Goal: Book appointment/travel/reservation

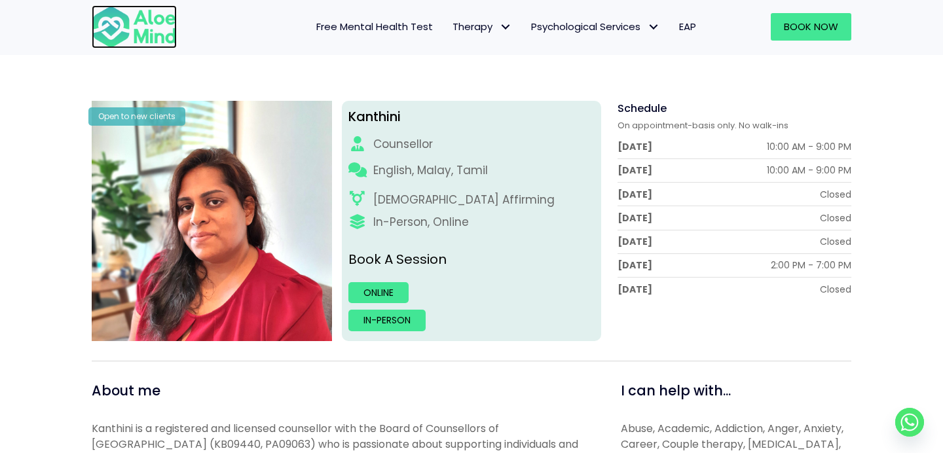
click at [147, 29] on img at bounding box center [134, 26] width 85 height 43
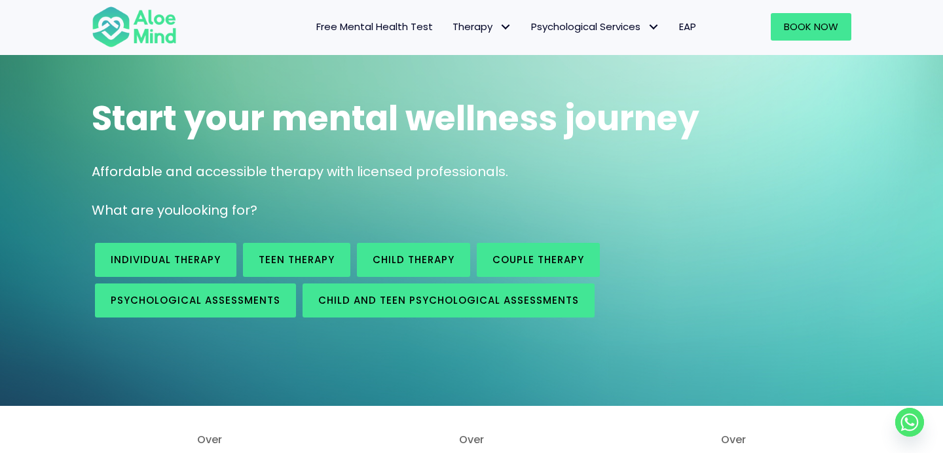
scroll to position [85, 0]
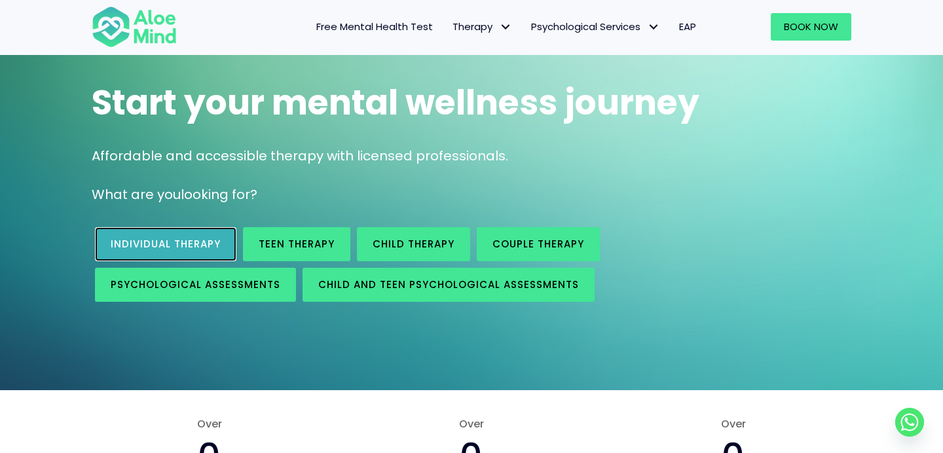
click at [195, 242] on span "Individual therapy" at bounding box center [166, 244] width 110 height 14
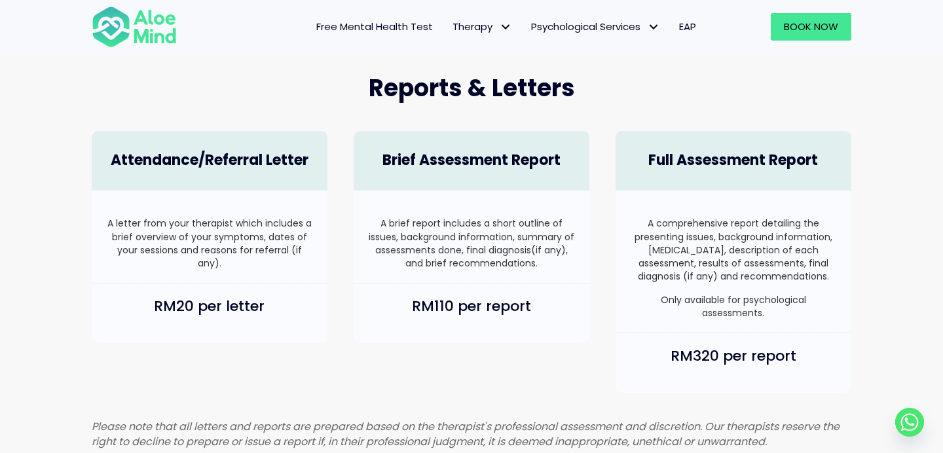
scroll to position [785, 0]
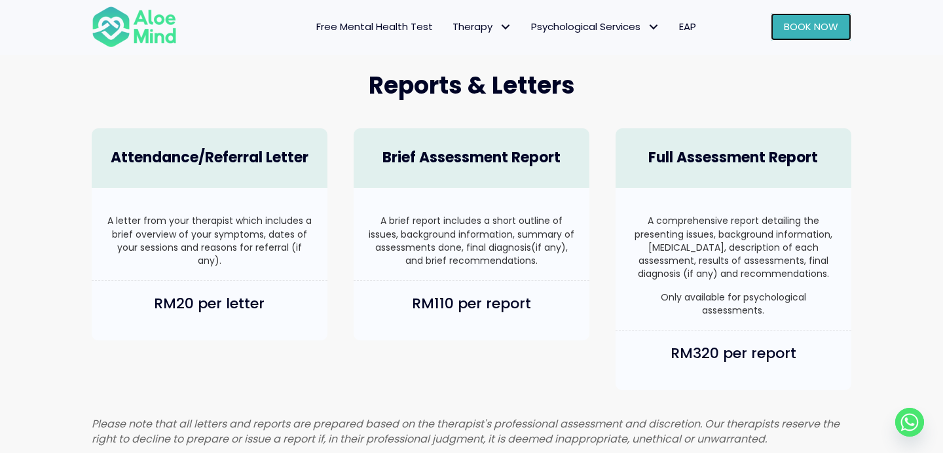
click at [804, 28] on span "Book Now" at bounding box center [811, 27] width 54 height 14
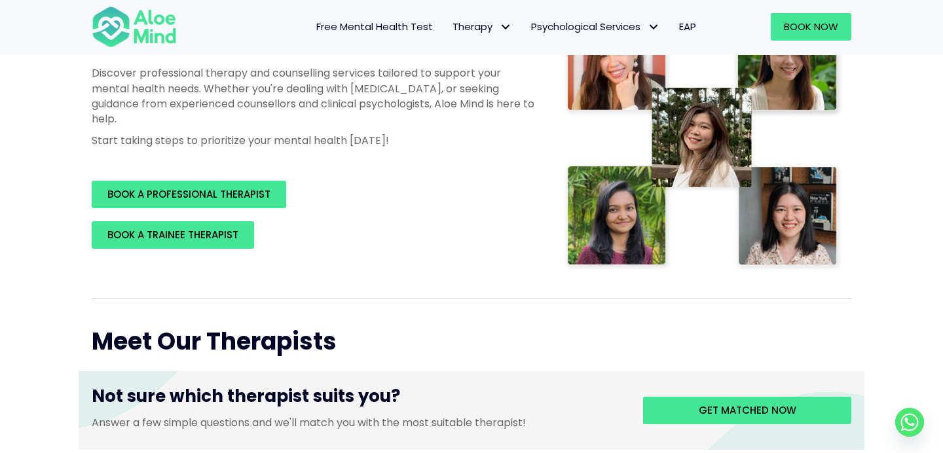
scroll to position [233, 0]
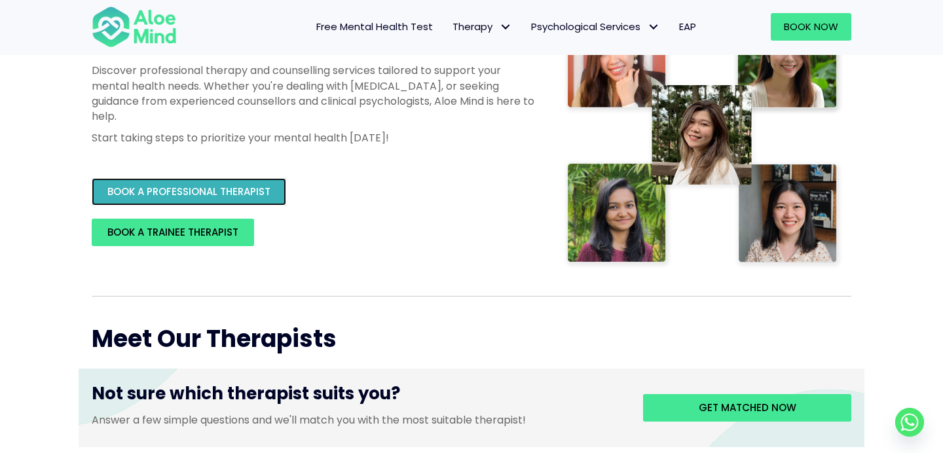
click at [202, 204] on link "BOOK A PROFESSIONAL THERAPIST" at bounding box center [189, 192] width 195 height 28
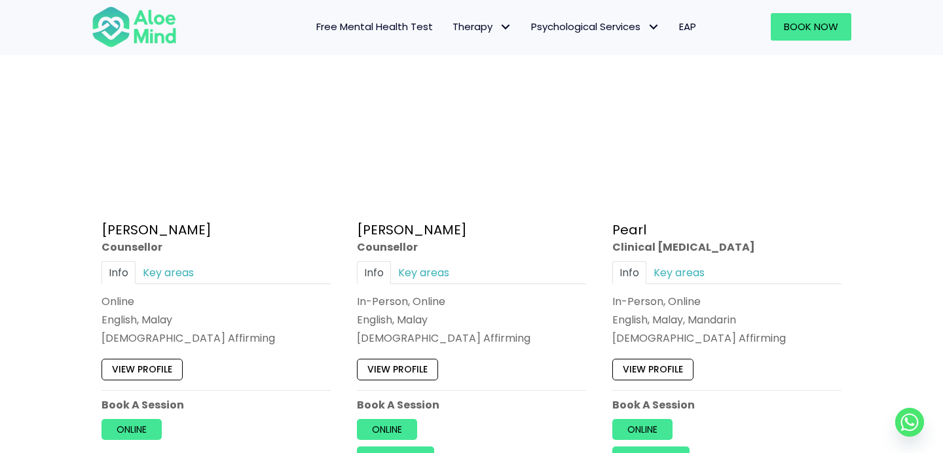
scroll to position [3175, 0]
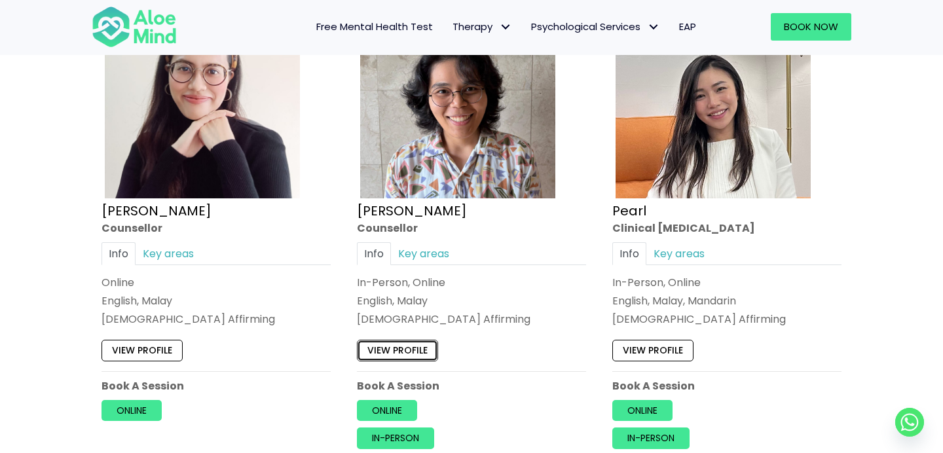
click at [402, 350] on link "View profile" at bounding box center [397, 350] width 81 height 21
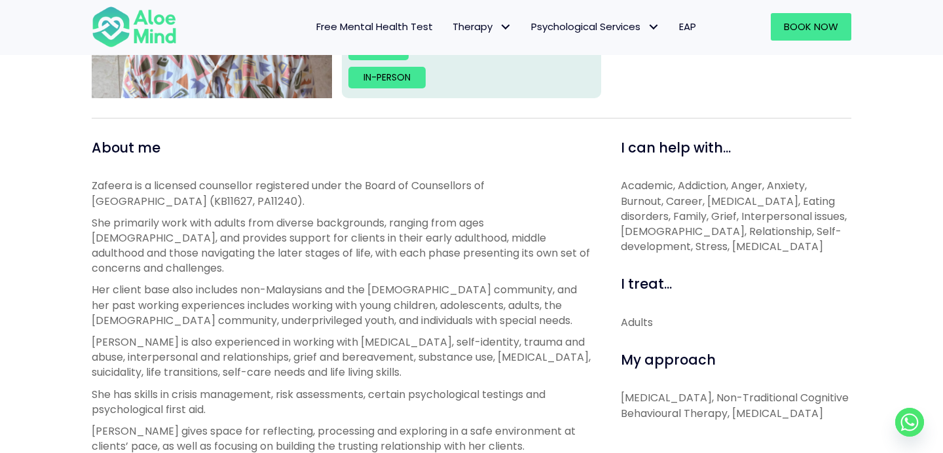
scroll to position [382, 0]
